Goal: Information Seeking & Learning: Learn about a topic

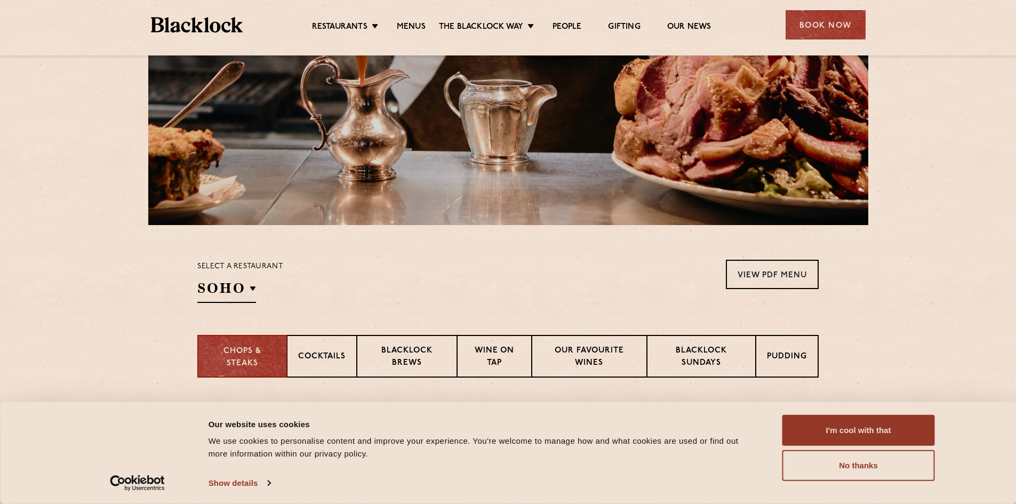
scroll to position [160, 0]
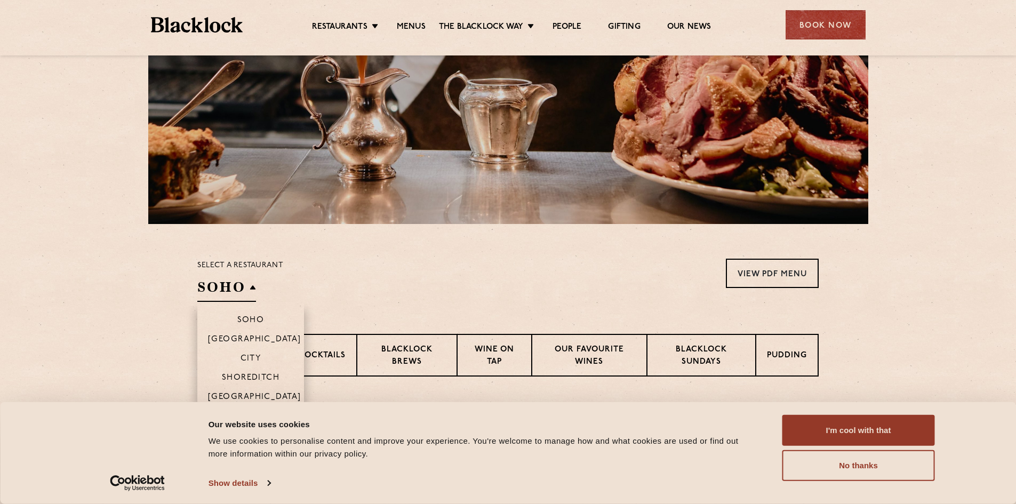
click at [230, 289] on h2 "SOHO" at bounding box center [226, 290] width 59 height 24
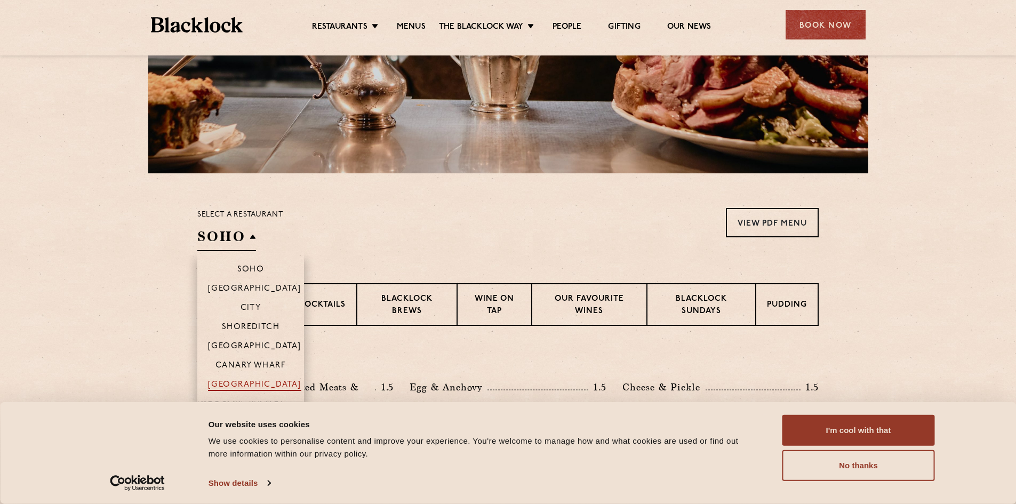
scroll to position [213, 0]
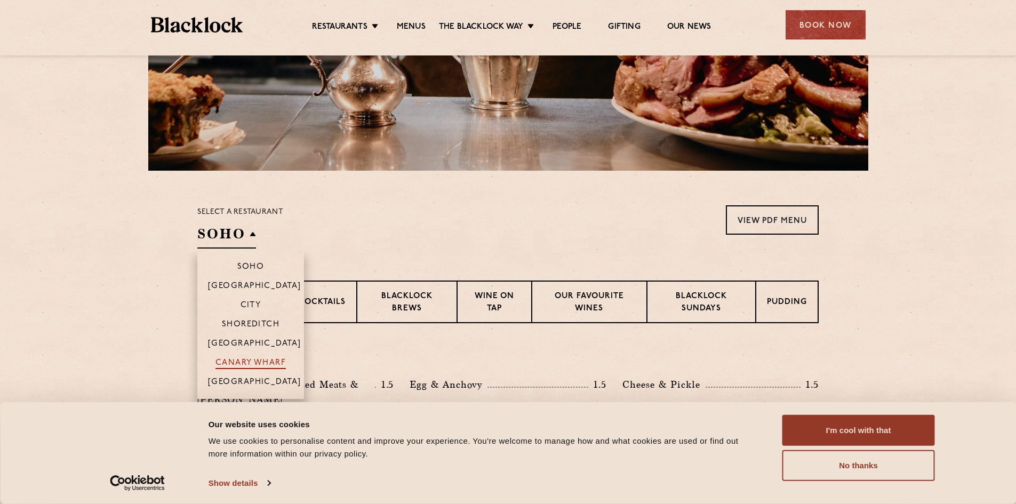
click at [265, 362] on p "Canary Wharf" at bounding box center [251, 364] width 70 height 11
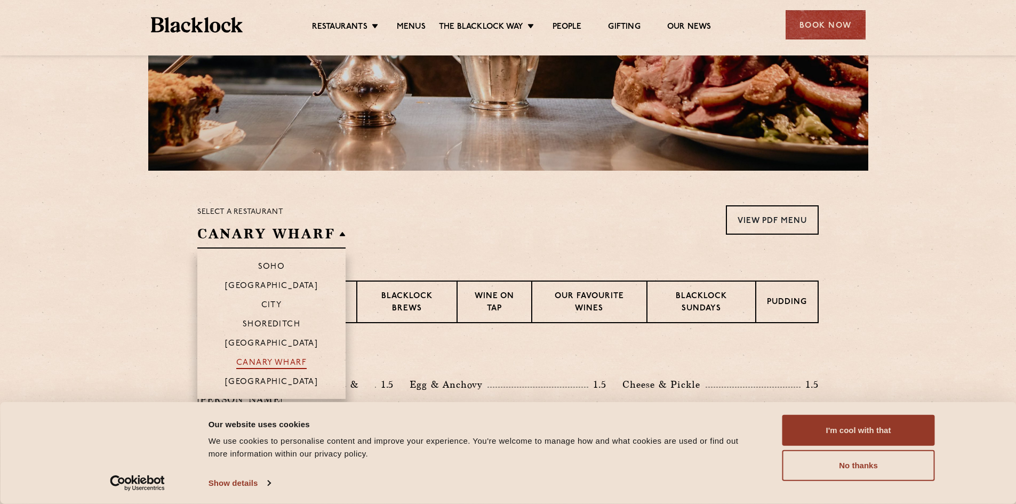
click at [265, 362] on p "Canary Wharf" at bounding box center [271, 364] width 70 height 11
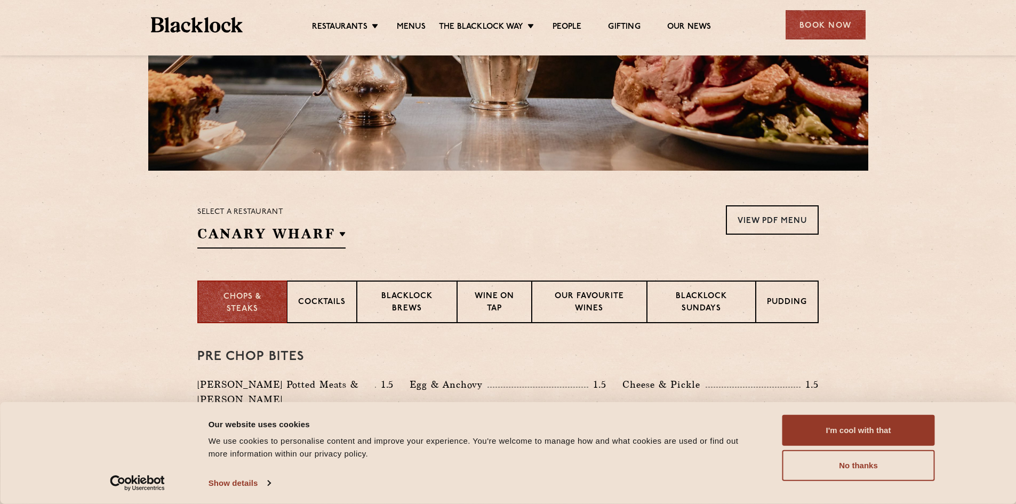
click at [539, 236] on div "Select a restaurant Canary Wharf Soho Birmingham City Shoreditch Covent Garden …" at bounding box center [508, 226] width 622 height 43
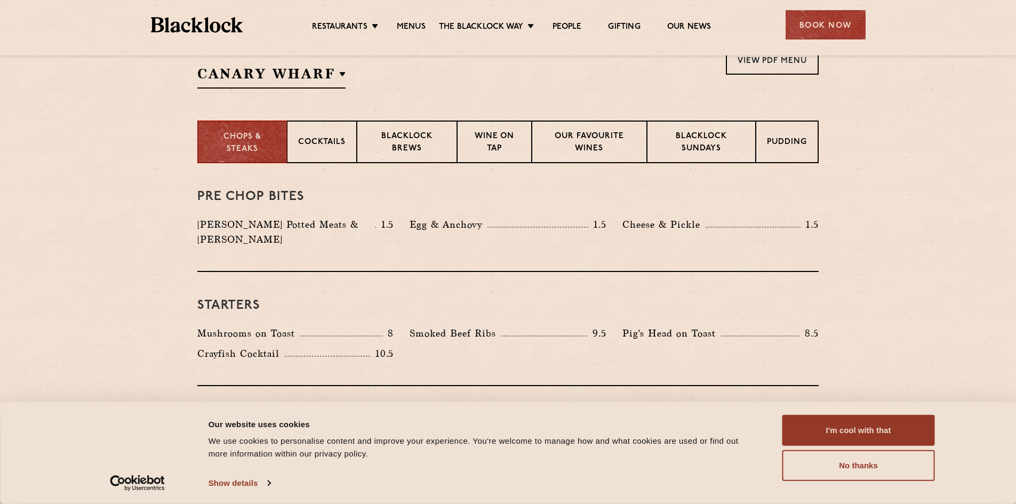
scroll to position [427, 0]
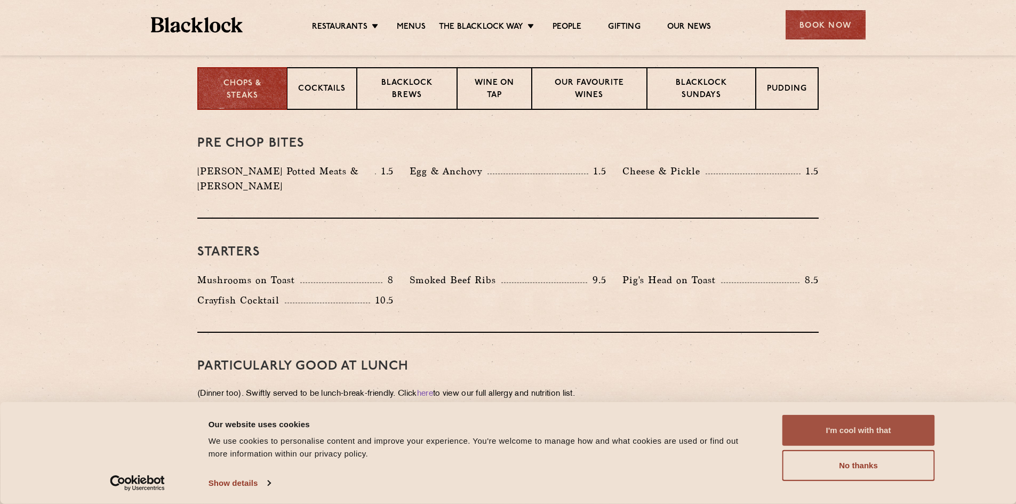
click at [882, 434] on button "I'm cool with that" at bounding box center [859, 430] width 153 height 31
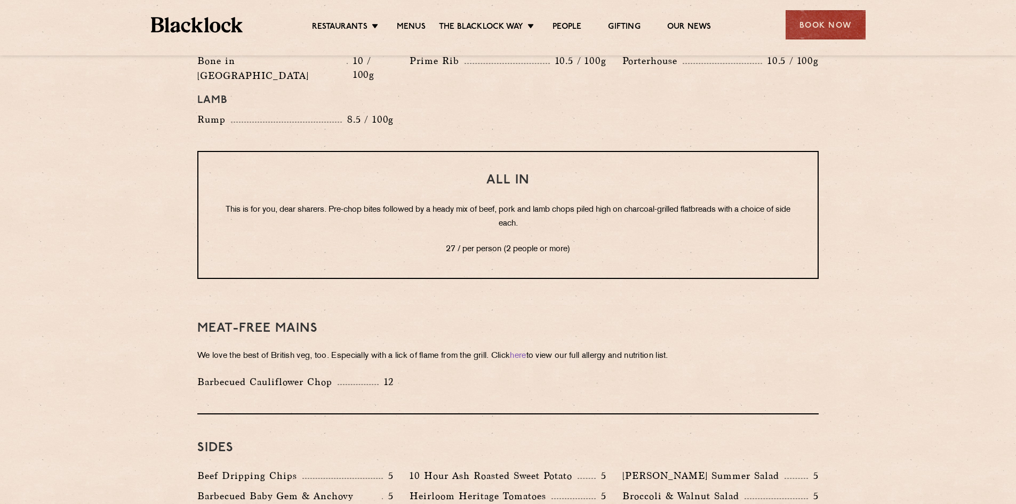
scroll to position [1280, 0]
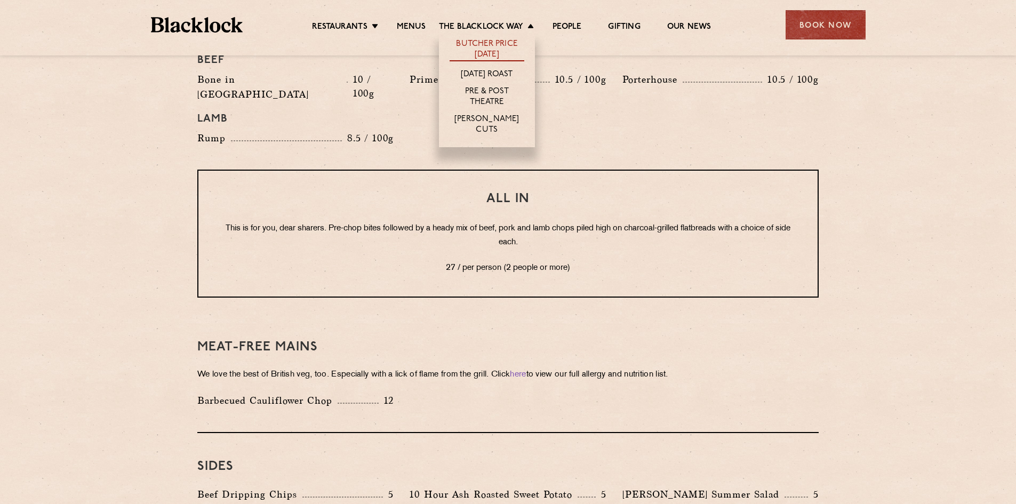
click at [491, 46] on link "Butcher Price [DATE]" at bounding box center [487, 50] width 75 height 22
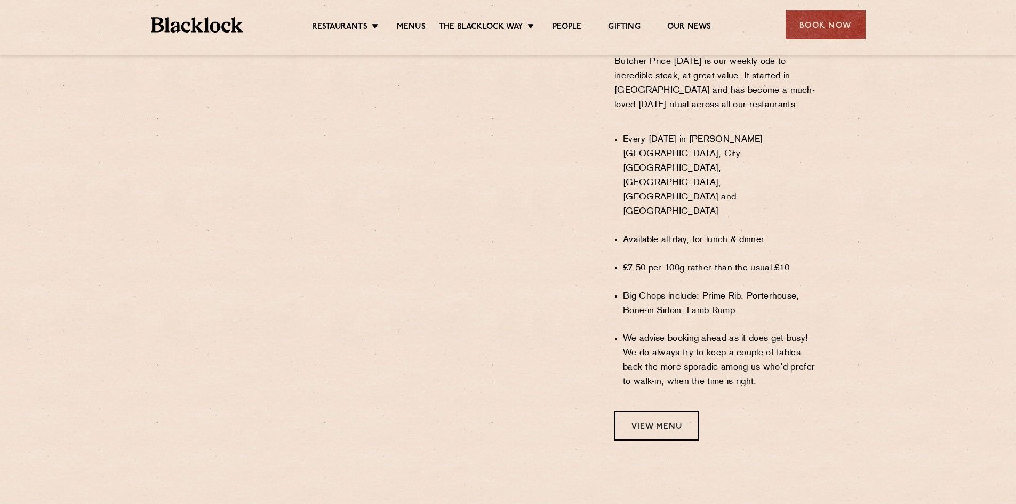
scroll to position [694, 0]
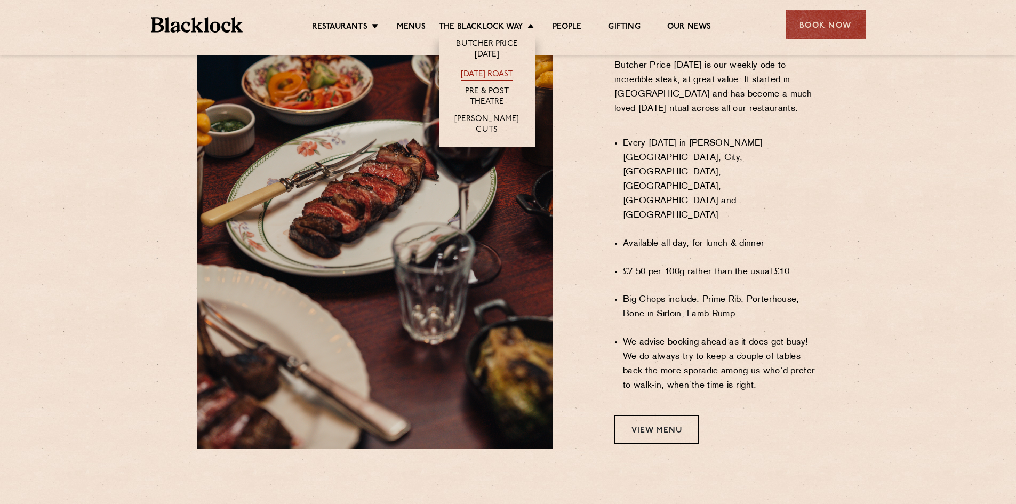
click at [503, 77] on link "[DATE] Roast" at bounding box center [487, 75] width 52 height 12
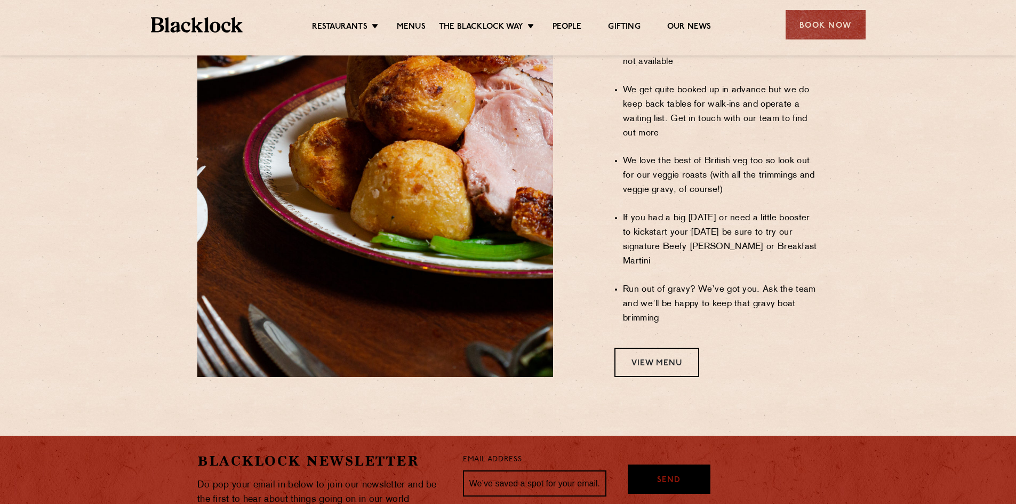
scroll to position [907, 0]
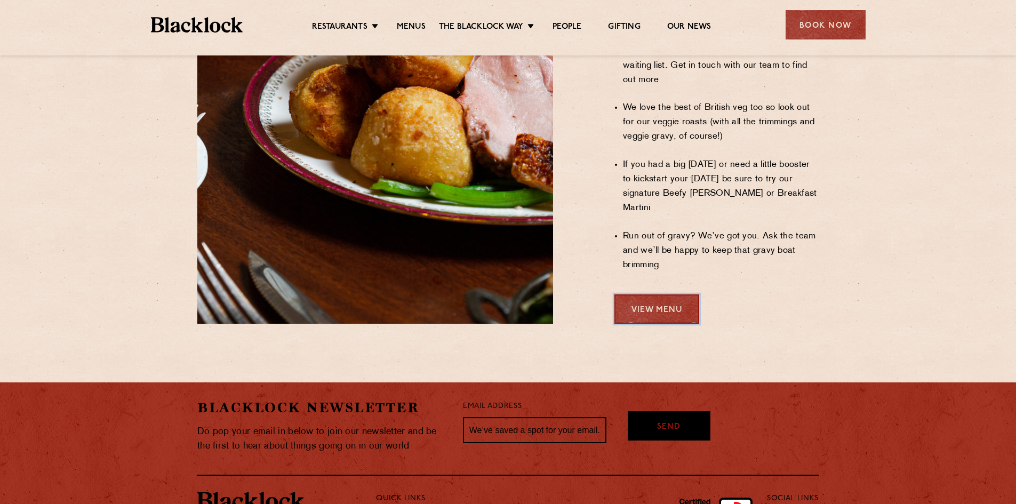
click at [654, 295] on link "View Menu" at bounding box center [657, 309] width 85 height 29
